Goal: Task Accomplishment & Management: Use online tool/utility

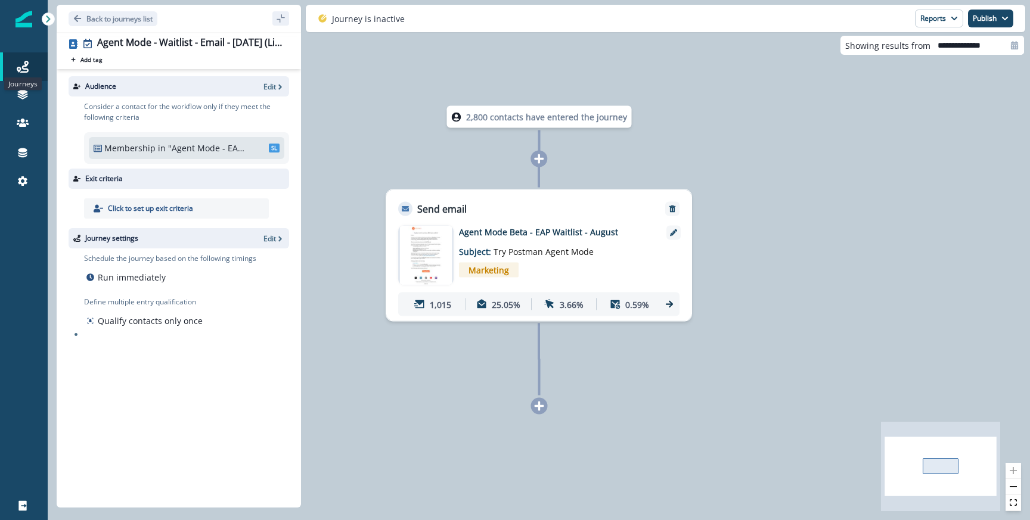
click at [105, 11] on div "Back to journeys list" at bounding box center [179, 18] width 244 height 27
type input "**********"
click at [101, 18] on p "Back to journeys list" at bounding box center [119, 19] width 66 height 10
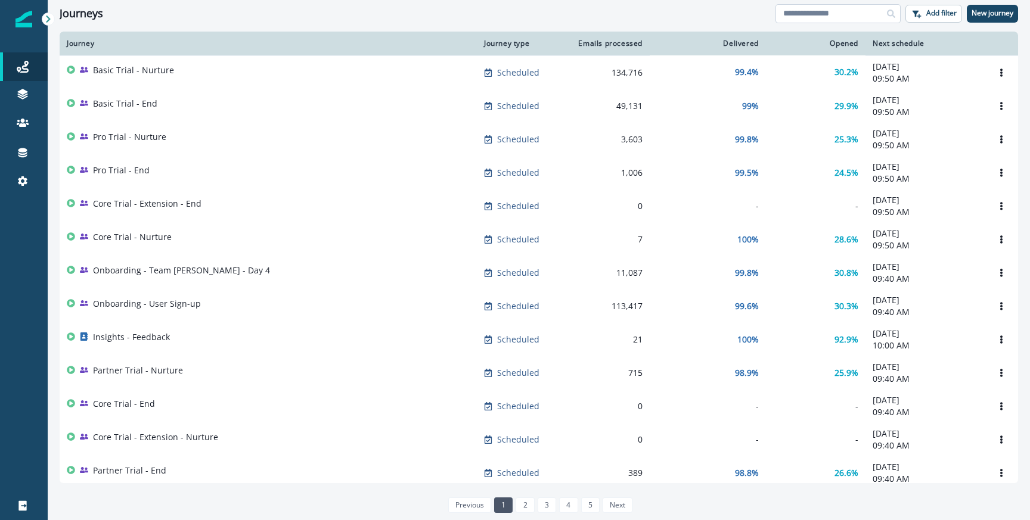
click at [798, 21] on input at bounding box center [838, 13] width 125 height 19
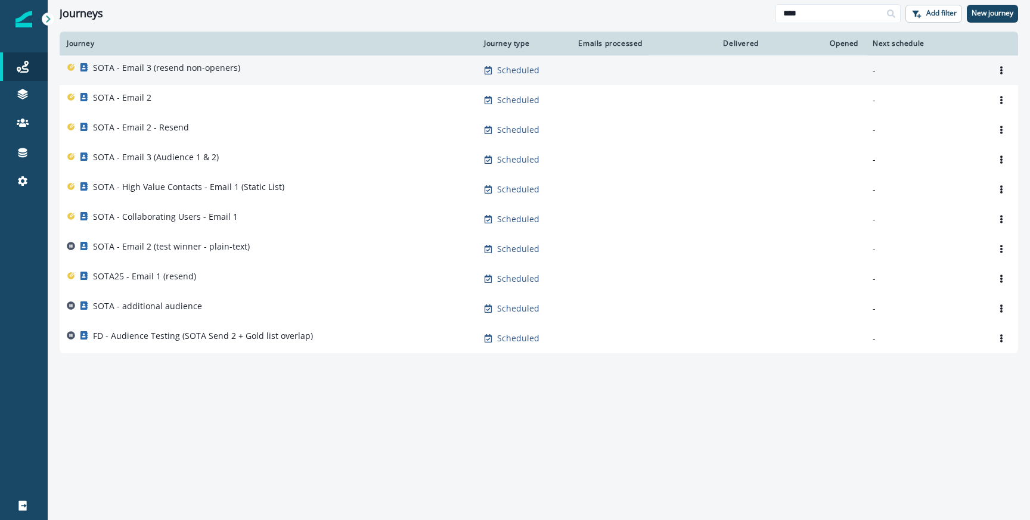
type input "****"
click at [256, 74] on div "SOTA - Email 3 (resend non-openers)" at bounding box center [268, 70] width 403 height 17
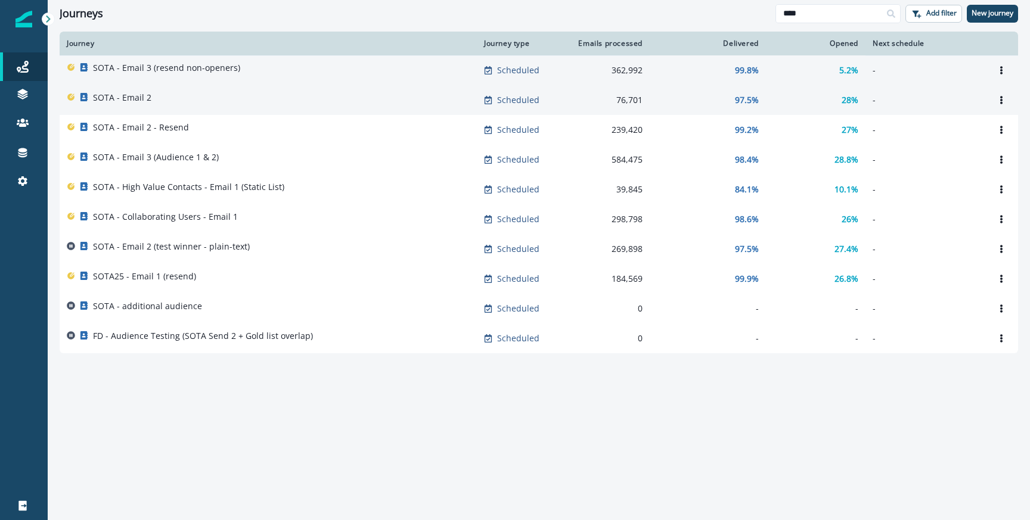
click at [164, 99] on div "SOTA - Email 2" at bounding box center [268, 100] width 403 height 17
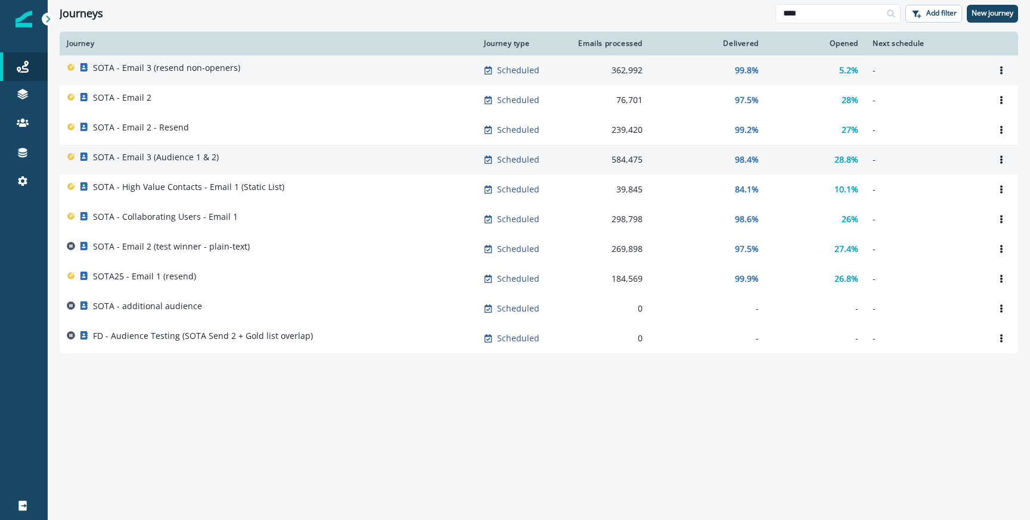
click at [371, 162] on div "SOTA - Email 3 (Audience 1 & 2)" at bounding box center [268, 159] width 403 height 17
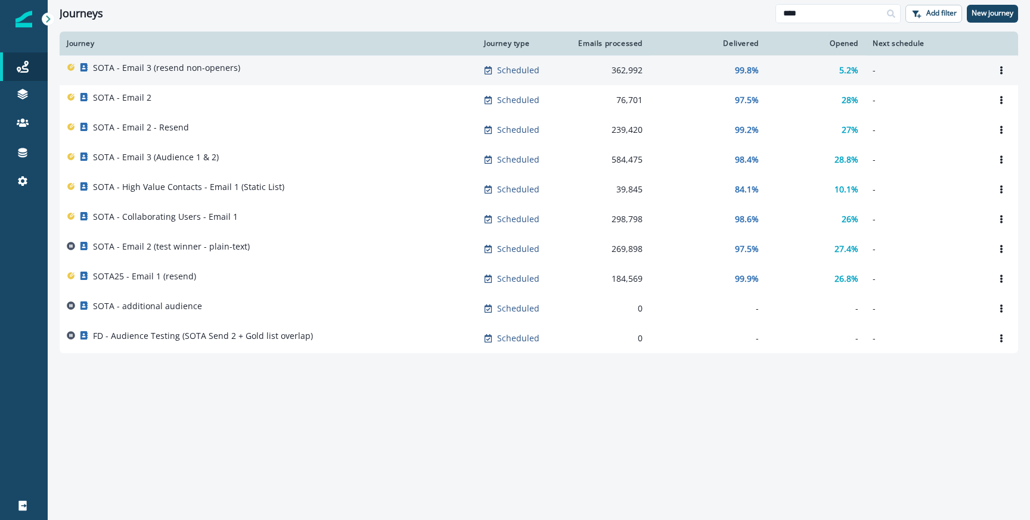
click at [656, 432] on div "Journey Journey type Emails processed Delivered Opened Next schedule SOTA - Ema…" at bounding box center [539, 276] width 983 height 488
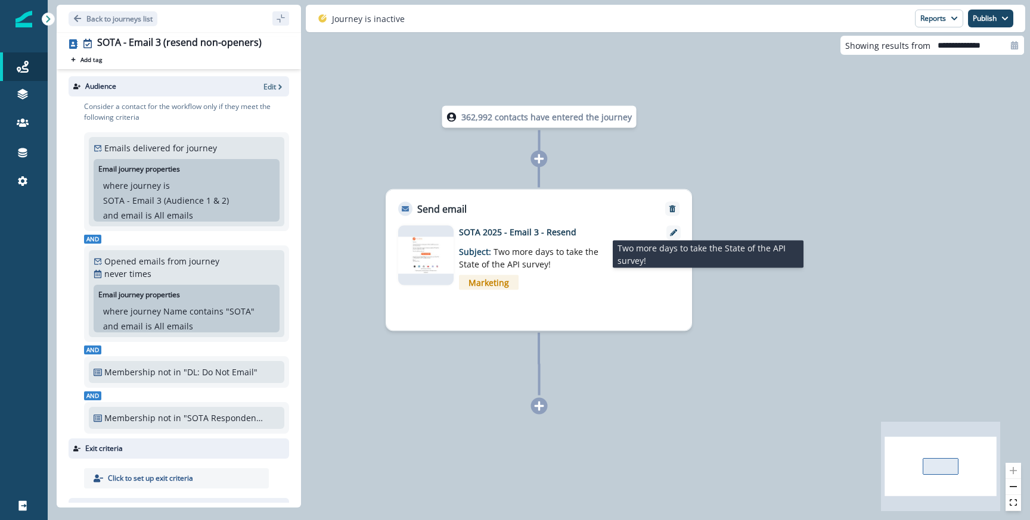
click at [525, 252] on span "Two more days to take the State of the API survey!" at bounding box center [529, 258] width 140 height 24
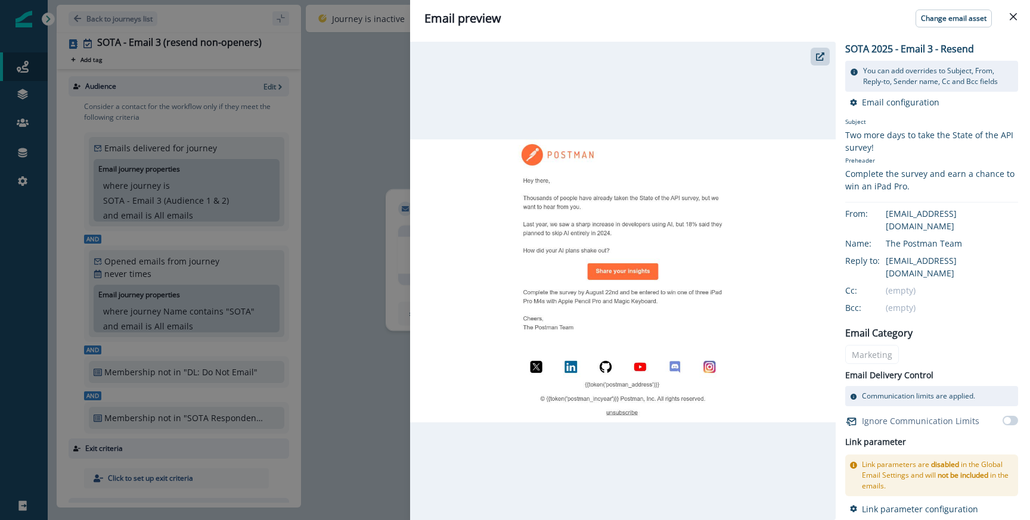
click at [388, 232] on div "Email preview Change email asset SOTA 2025 - Email 3 - Resend You can add overr…" at bounding box center [515, 260] width 1030 height 520
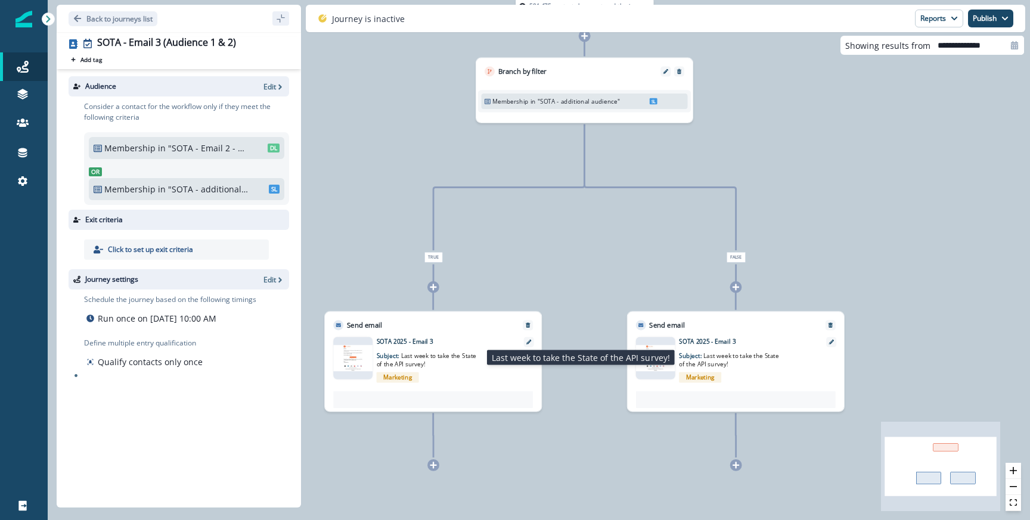
click at [441, 349] on p "Subject: Last week to take the State of the API survey!" at bounding box center [430, 357] width 106 height 23
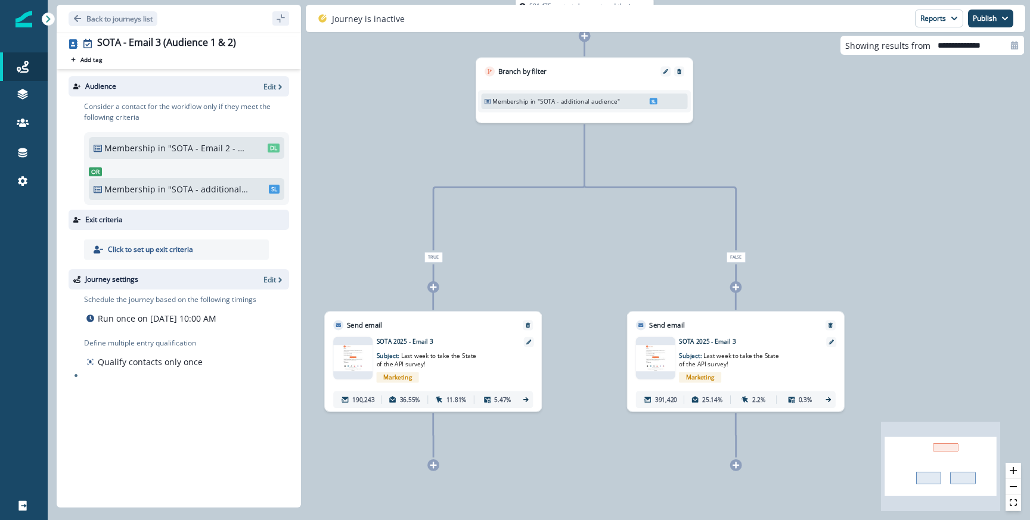
click at [696, 377] on span "Marketing" at bounding box center [700, 378] width 42 height 11
click at [453, 350] on p "Subject: Last week to take the State of the API survey!" at bounding box center [430, 357] width 106 height 23
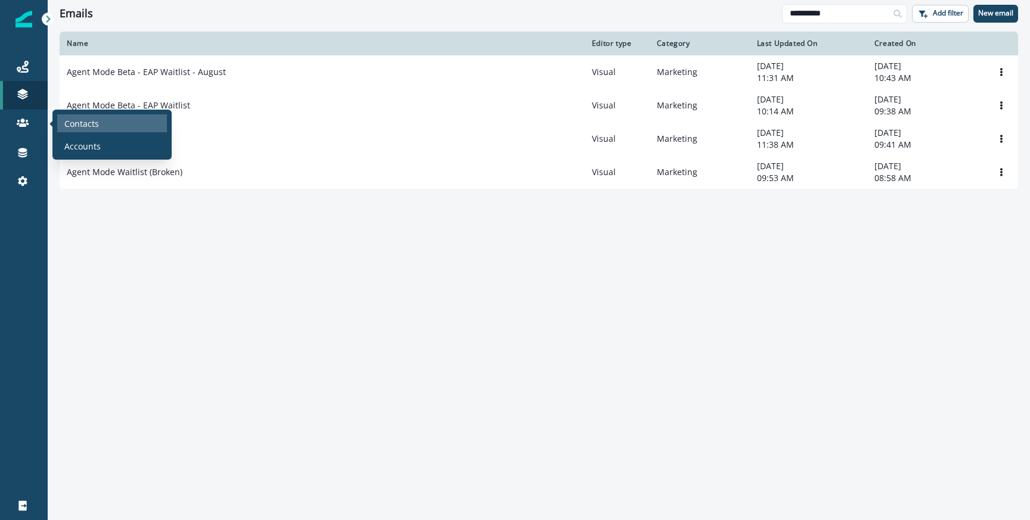
click at [80, 122] on p "Contacts" at bounding box center [81, 123] width 35 height 13
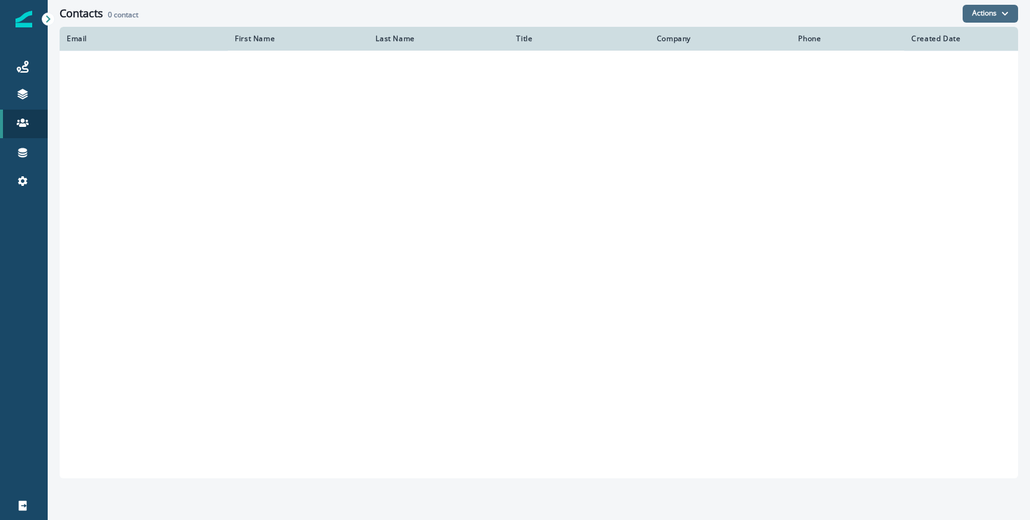
click at [1002, 14] on icon "button" at bounding box center [1005, 13] width 7 height 7
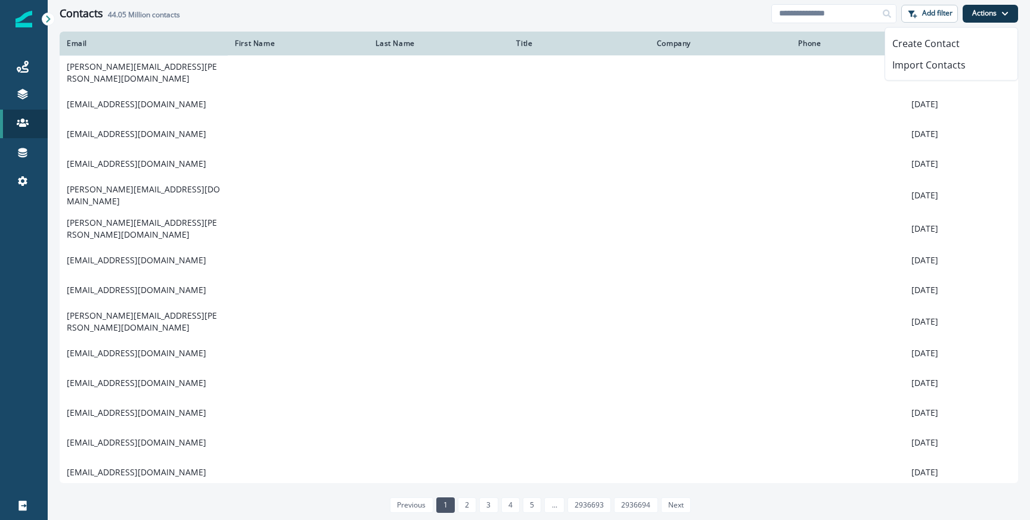
click at [894, 5] on div at bounding box center [887, 13] width 19 height 19
click at [918, 9] on button "Add filter" at bounding box center [929, 14] width 57 height 18
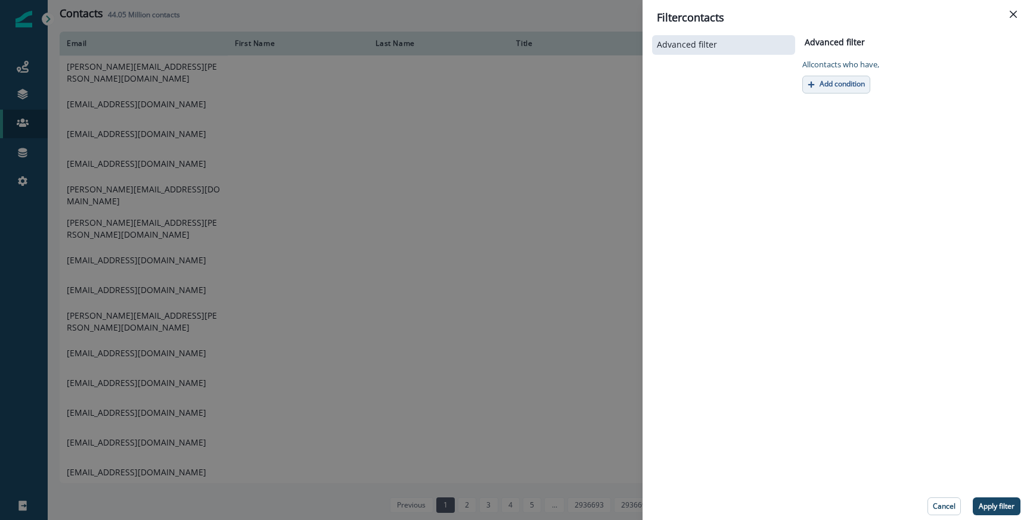
click at [807, 79] on button "Add condition" at bounding box center [836, 85] width 68 height 18
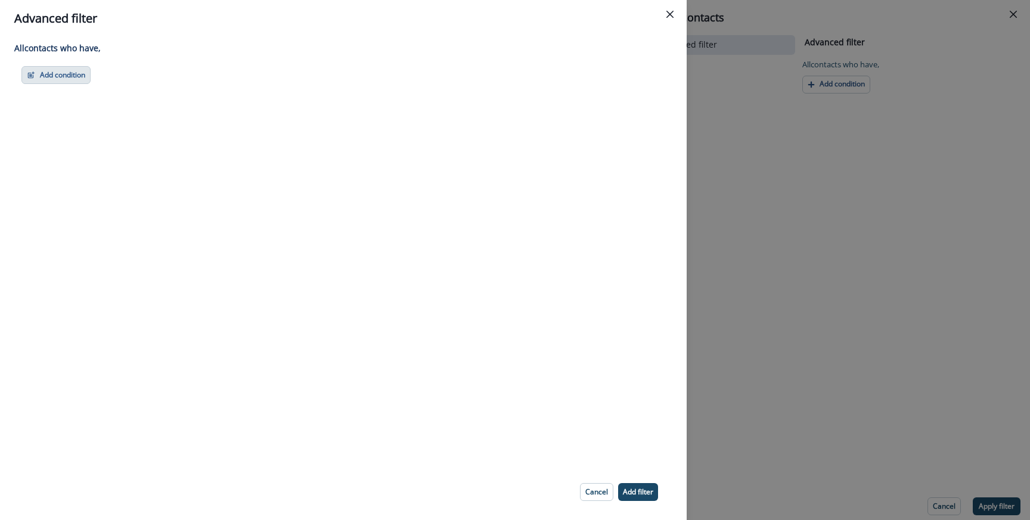
click at [79, 82] on button "Add condition" at bounding box center [55, 75] width 69 height 18
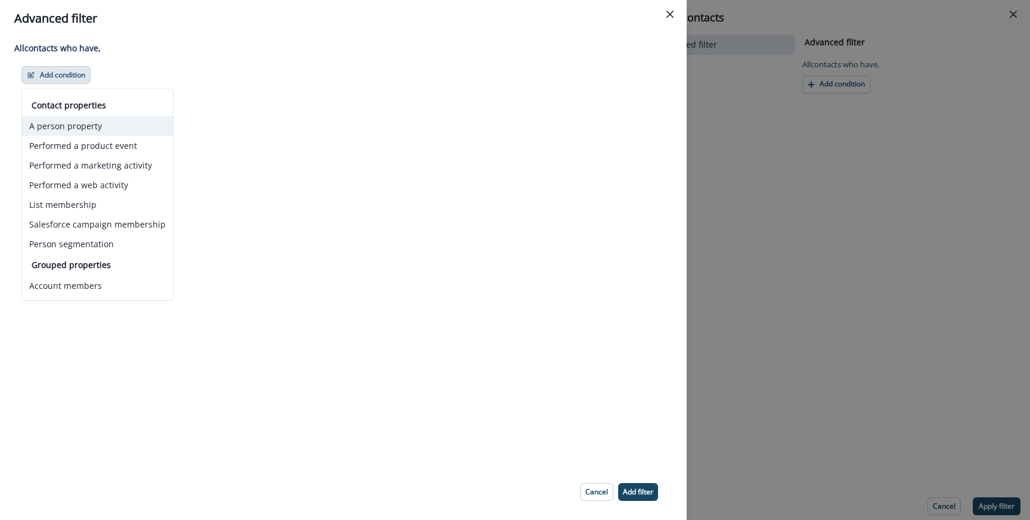
click at [49, 132] on button "A person property" at bounding box center [97, 126] width 151 height 20
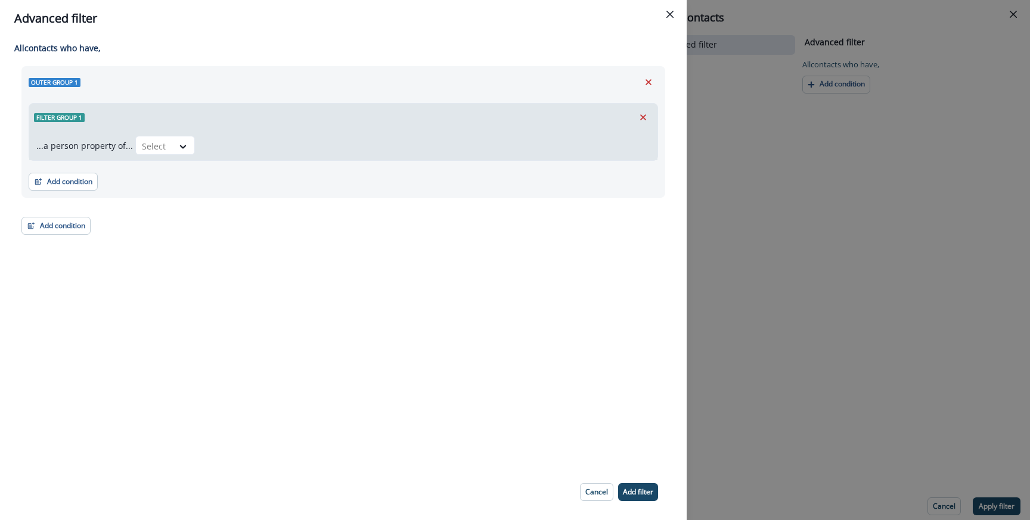
click at [198, 140] on div "Select" at bounding box center [392, 145] width 515 height 19
click at [185, 141] on div at bounding box center [183, 147] width 20 height 12
type input "**"
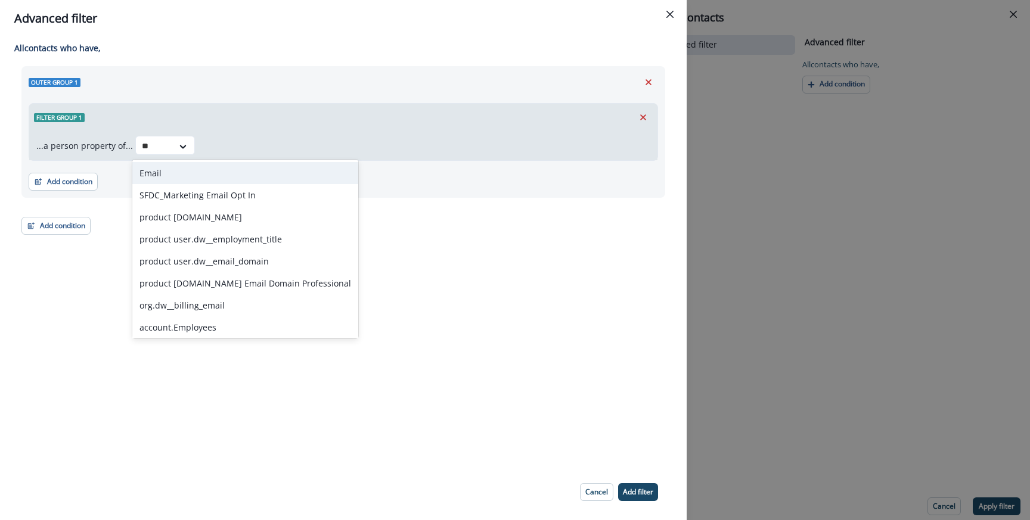
click at [173, 162] on div "Email" at bounding box center [245, 173] width 226 height 22
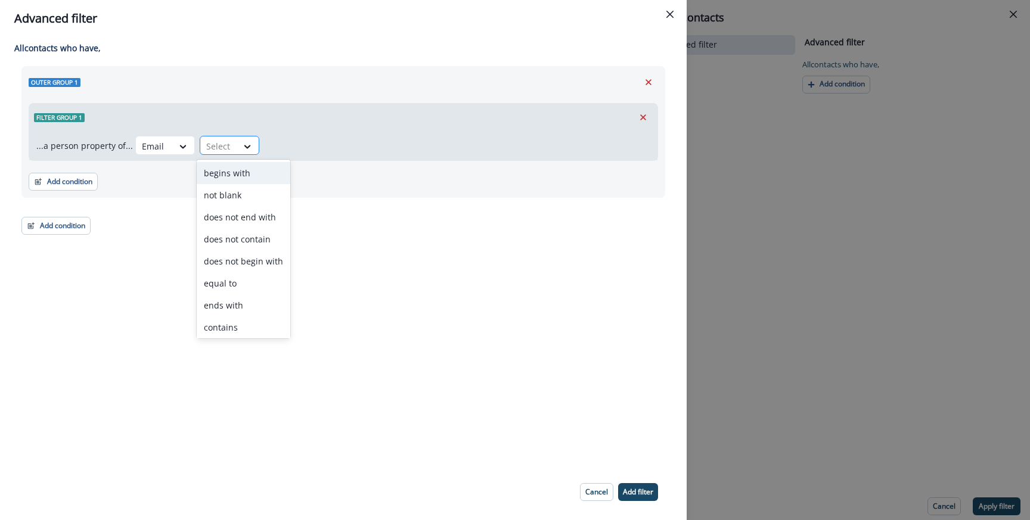
click at [237, 137] on div at bounding box center [247, 147] width 21 height 20
click at [254, 286] on div "equal to" at bounding box center [244, 283] width 94 height 22
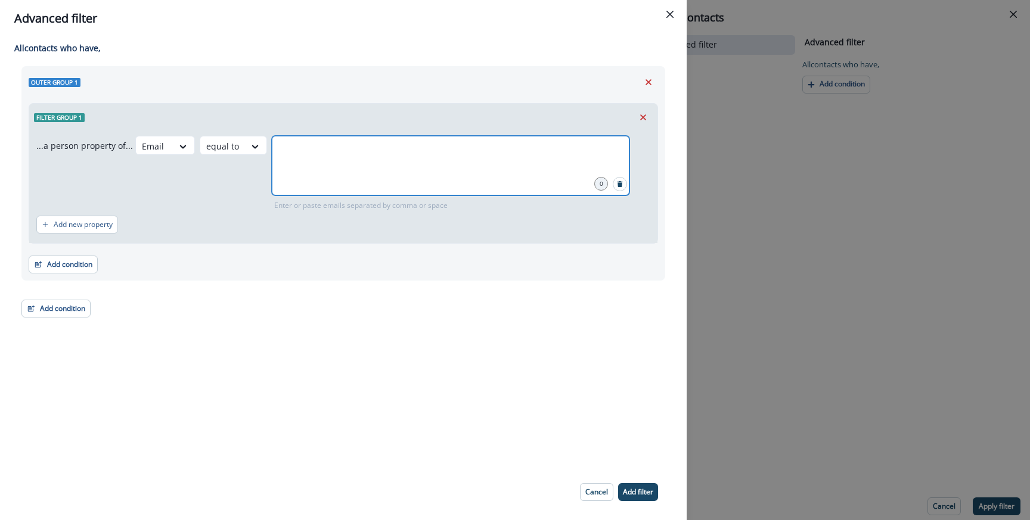
click at [338, 156] on input "text" at bounding box center [451, 151] width 354 height 24
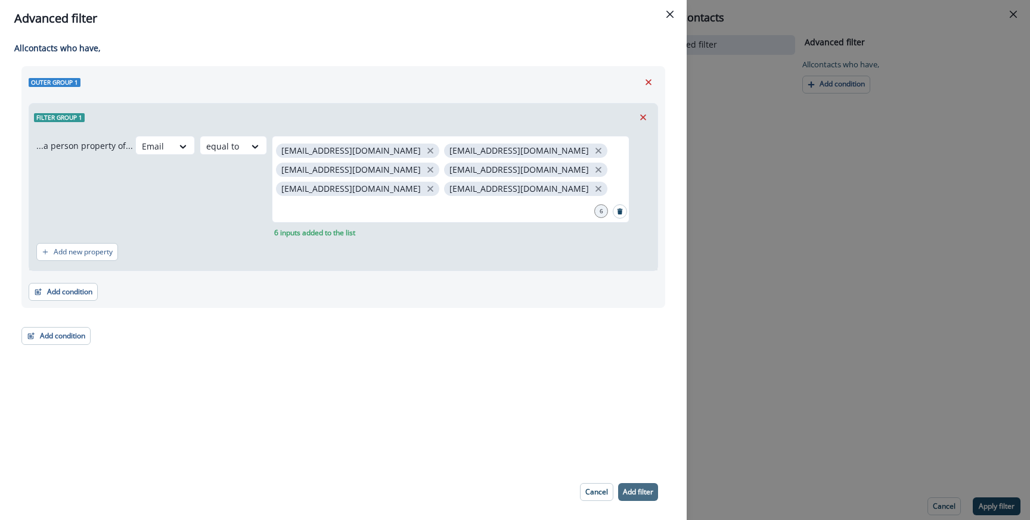
click at [647, 488] on p "Add filter" at bounding box center [638, 492] width 30 height 8
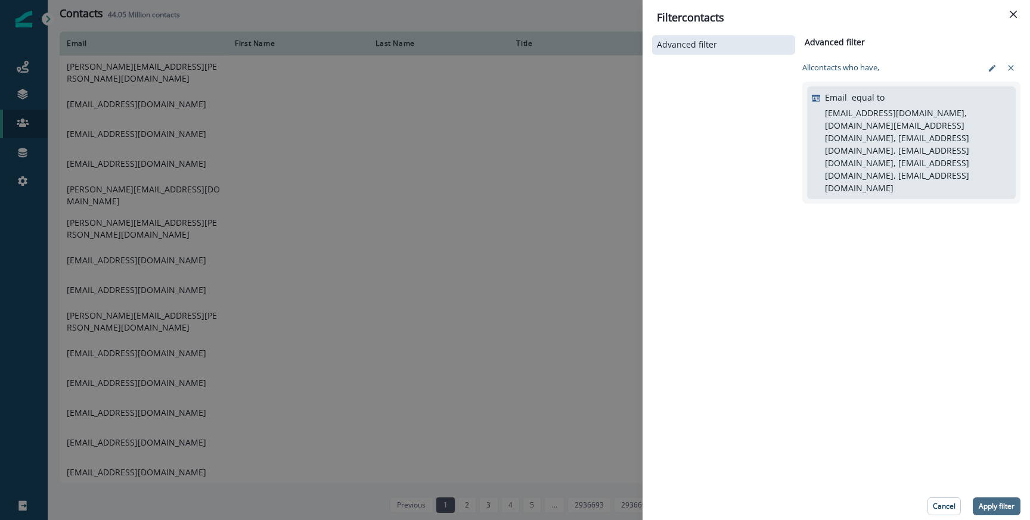
click at [1001, 510] on p "Apply filter" at bounding box center [997, 507] width 36 height 8
